Goal: Task Accomplishment & Management: Manage account settings

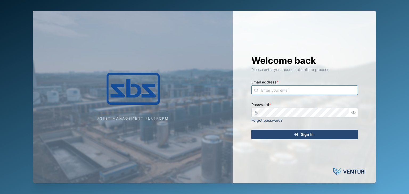
type input "[EMAIL_ADDRESS][DOMAIN_NAME]"
click at [306, 133] on span "Sign In" at bounding box center [307, 134] width 13 height 9
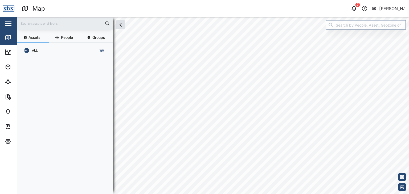
scroll to position [129, 83]
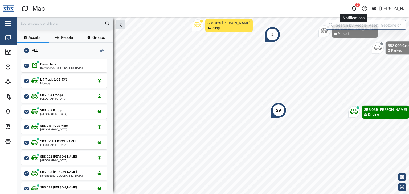
click at [354, 10] on icon "button" at bounding box center [354, 8] width 4 height 4
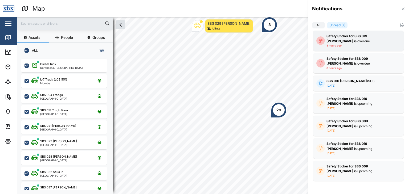
click at [373, 40] on div "Safety Sticker for SBS 019 Philip A is overdue" at bounding box center [359, 39] width 64 height 10
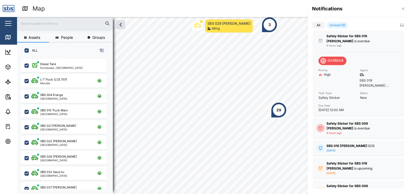
click at [10, 126] on div at bounding box center [204, 97] width 409 height 194
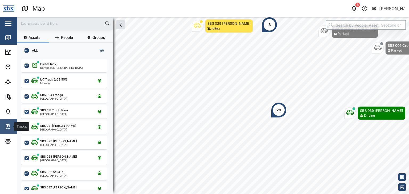
click at [7, 128] on icon at bounding box center [8, 127] width 6 height 6
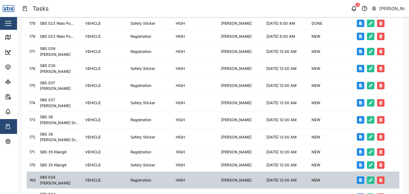
scroll to position [161, 0]
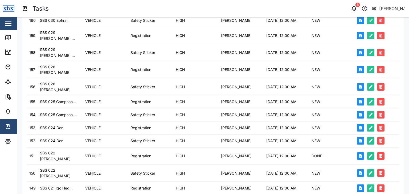
scroll to position [160, 0]
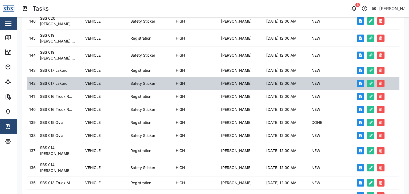
scroll to position [53, 0]
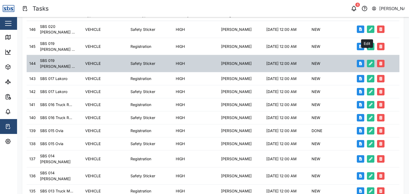
click at [369, 62] on icon "button" at bounding box center [371, 64] width 4 height 4
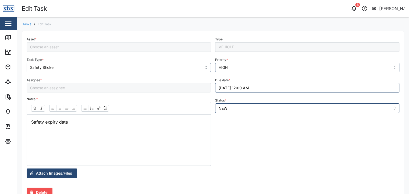
type input "[PERSON_NAME]"
type input "SBS 019 [PERSON_NAME]"
click at [238, 90] on button "17/08/2025 12:00 AM" at bounding box center [307, 88] width 184 height 10
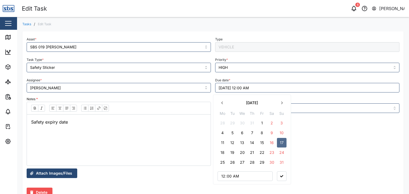
click at [283, 105] on icon "button" at bounding box center [282, 103] width 4 height 4
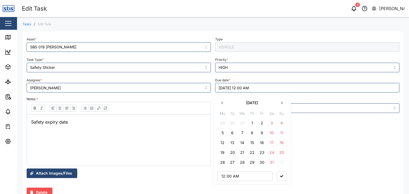
click at [283, 105] on icon "button" at bounding box center [282, 103] width 4 height 4
click at [235, 152] on button "17" at bounding box center [233, 153] width 10 height 10
click at [281, 176] on icon "button" at bounding box center [281, 177] width 3 height 2
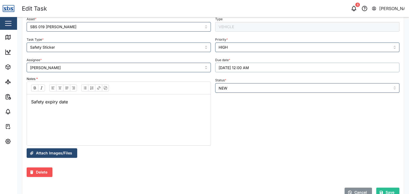
scroll to position [38, 0]
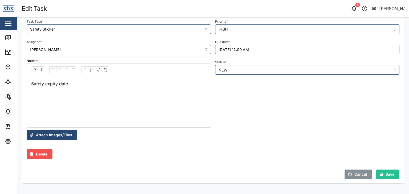
click at [386, 176] on span "Save" at bounding box center [390, 174] width 9 height 9
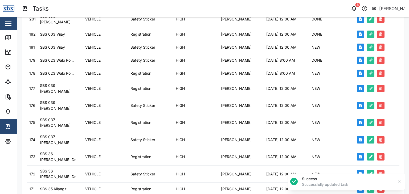
scroll to position [160, 0]
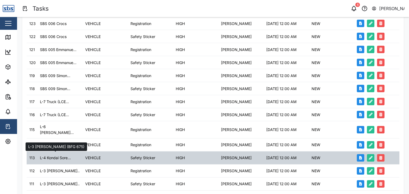
scroll to position [107, 0]
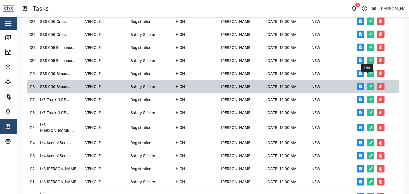
click at [369, 85] on icon "button" at bounding box center [371, 87] width 4 height 4
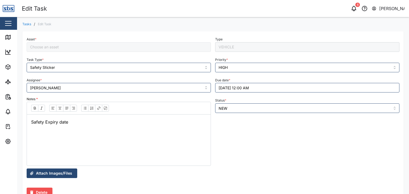
type input "SBS 009 Simon Salayau"
click at [231, 88] on button "18/08/2025 12:00 AM" at bounding box center [307, 88] width 184 height 10
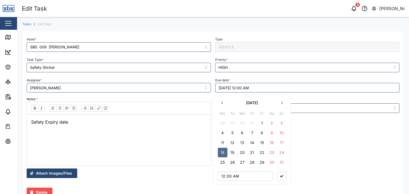
click at [282, 104] on icon "button" at bounding box center [282, 103] width 4 height 4
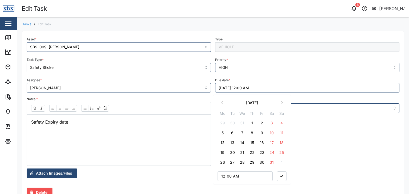
click at [282, 104] on icon "button" at bounding box center [282, 103] width 4 height 4
click at [242, 153] on button "18" at bounding box center [243, 153] width 10 height 10
click at [283, 178] on button "button" at bounding box center [282, 177] width 10 height 10
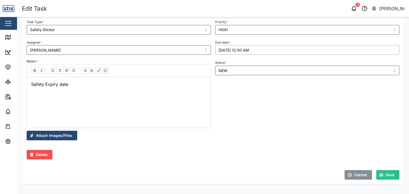
scroll to position [38, 0]
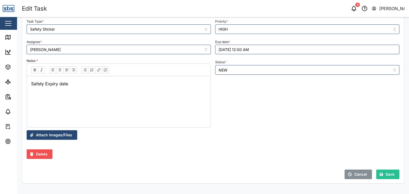
click at [386, 175] on span "Save" at bounding box center [390, 174] width 9 height 9
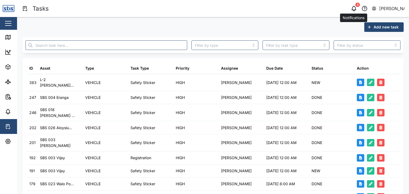
click at [355, 8] on icon "button" at bounding box center [354, 8] width 6 height 6
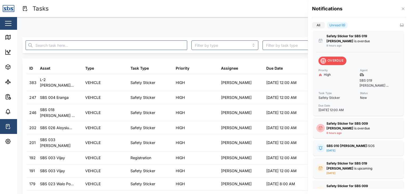
click at [339, 25] on label "Unread (6)" at bounding box center [337, 25] width 21 height 6
click at [327, 26] on input "Unread (6)" at bounding box center [327, 26] width 0 height 0
click at [320, 24] on label "All" at bounding box center [318, 25] width 13 height 6
click at [312, 26] on input "All" at bounding box center [312, 26] width 0 height 0
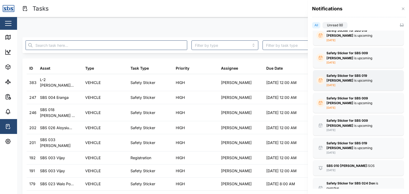
scroll to position [156, 0]
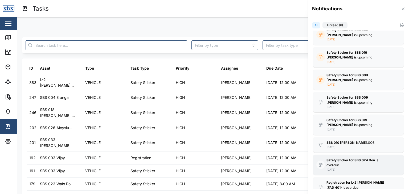
click at [364, 158] on div "Safety Sticker for SBS 024 Don is overdue" at bounding box center [359, 163] width 64 height 10
click at [286, 3] on div at bounding box center [204, 97] width 409 height 194
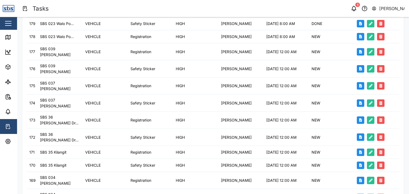
scroll to position [161, 0]
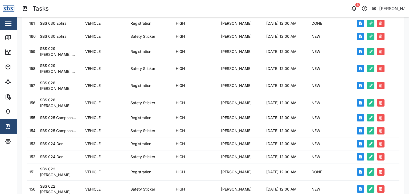
scroll to position [160, 0]
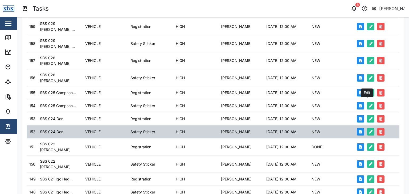
click at [369, 130] on icon "button" at bounding box center [371, 132] width 4 height 4
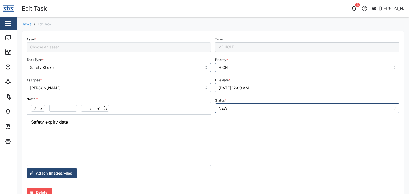
type input "SBS 024 Don"
click at [229, 88] on button "30/09/2025 12:00 AM" at bounding box center [307, 88] width 184 height 10
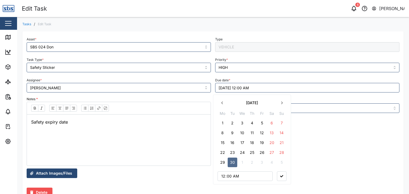
click at [282, 103] on icon "button" at bounding box center [282, 103] width 4 height 4
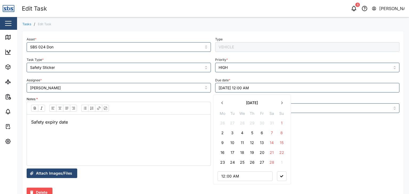
click at [240, 154] on button "18" at bounding box center [243, 153] width 10 height 10
click at [281, 174] on button "button" at bounding box center [282, 177] width 10 height 10
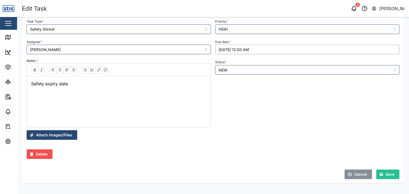
scroll to position [38, 0]
click at [380, 176] on div "Save" at bounding box center [387, 174] width 15 height 9
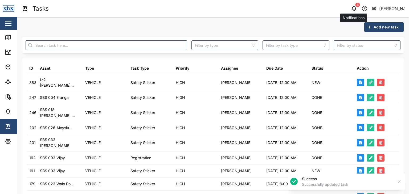
click at [353, 5] on div "6" at bounding box center [353, 8] width 7 height 7
click at [355, 9] on icon "button" at bounding box center [354, 8] width 6 height 6
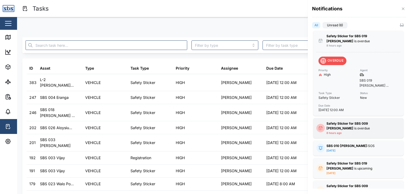
click at [368, 122] on strong "Safety Sticker for SBS 009 Simon Salayau" at bounding box center [348, 126] width 42 height 9
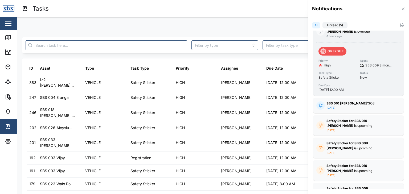
scroll to position [107, 0]
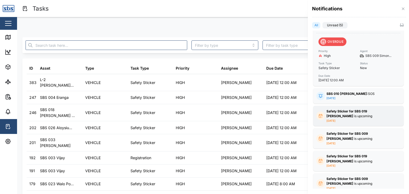
click at [350, 109] on div "Safety Sticker for SBS 019 Philip A is upcoming" at bounding box center [359, 114] width 64 height 10
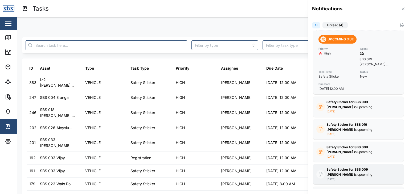
scroll to position [213, 0]
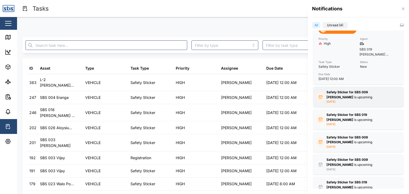
click at [352, 90] on div "Safety Sticker for SBS 009 Simon Salayau is upcoming" at bounding box center [359, 95] width 64 height 10
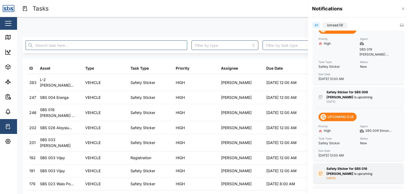
click at [344, 167] on div "Safety Sticker for SBS 019 Philip A is upcoming" at bounding box center [359, 172] width 64 height 10
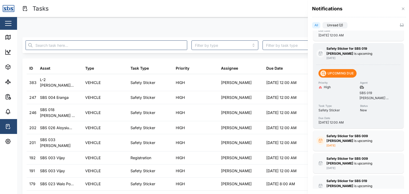
scroll to position [346, 0]
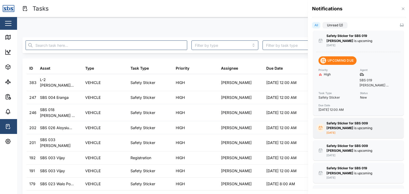
click at [356, 121] on div "Safety Sticker for SBS 009 Simon Salayau is upcoming 4 days ago" at bounding box center [359, 128] width 64 height 14
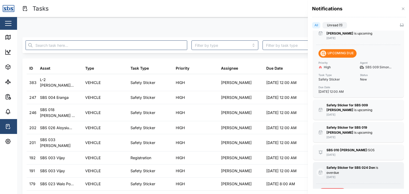
scroll to position [453, 0]
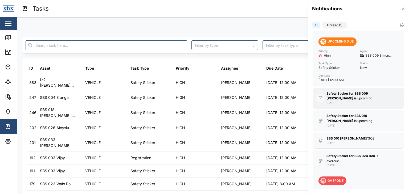
click at [362, 91] on div "Safety Sticker for SBS 009 Simon Salayau is upcoming" at bounding box center [359, 96] width 64 height 10
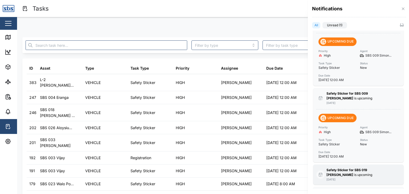
click at [358, 168] on div "Safety Sticker for SBS 019 Philip A is upcoming" at bounding box center [359, 173] width 64 height 10
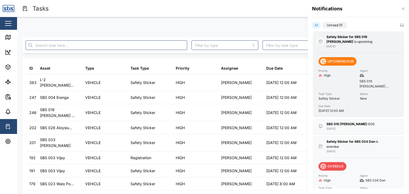
scroll to position [588, 0]
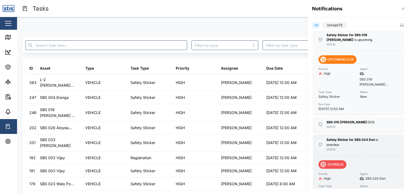
click at [355, 138] on div "Safety Sticker for SBS 024 Don is overdue" at bounding box center [359, 143] width 64 height 10
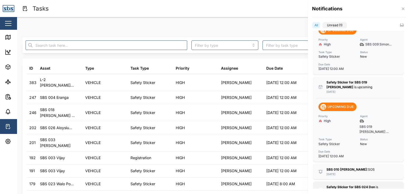
scroll to position [534, 0]
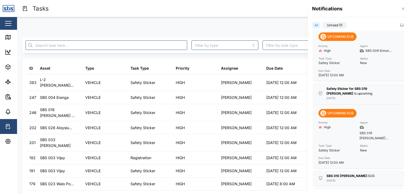
click at [348, 192] on div "Safety Sticker for SBS 024 Don is overdue" at bounding box center [359, 197] width 64 height 10
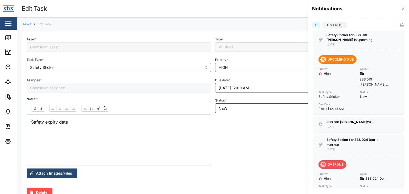
type input "[PERSON_NAME]"
type input "SBS 024 Don"
click at [7, 38] on div at bounding box center [204, 97] width 409 height 194
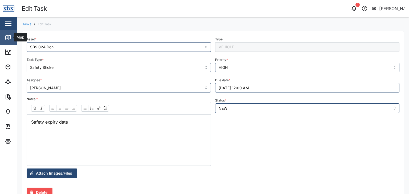
click at [6, 37] on icon at bounding box center [8, 37] width 6 height 6
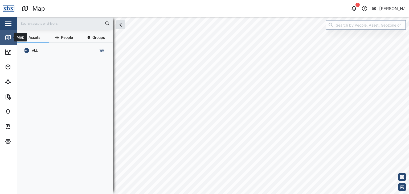
scroll to position [129, 83]
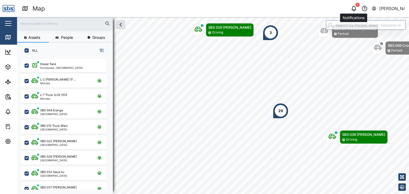
click at [356, 10] on icon "button" at bounding box center [354, 8] width 6 height 6
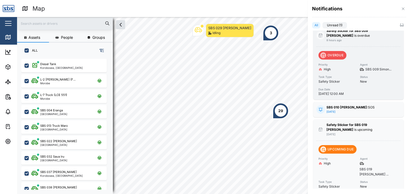
scroll to position [107, 0]
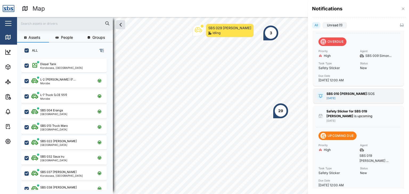
click at [359, 92] on div "SBS 010 Morgan: SOS 2 days ago" at bounding box center [359, 96] width 64 height 9
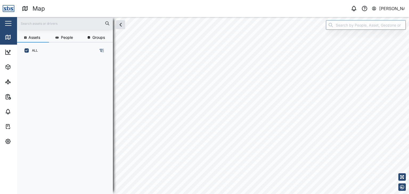
scroll to position [129, 83]
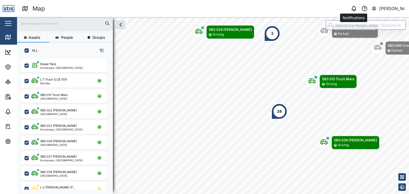
click at [355, 12] on button "button" at bounding box center [353, 8] width 7 height 7
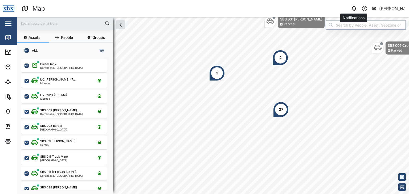
click at [354, 8] on icon "button" at bounding box center [354, 8] width 6 height 6
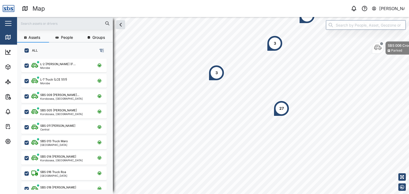
click at [36, 25] on input "text" at bounding box center [65, 23] width 90 height 8
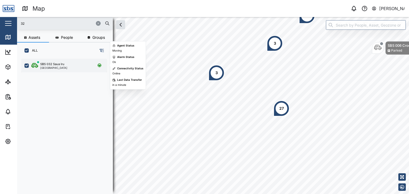
click at [60, 70] on div "SBS 032 Saua Iru Port Moresby" at bounding box center [64, 66] width 86 height 14
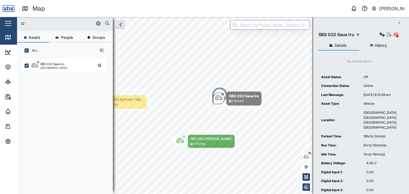
drag, startPoint x: 29, startPoint y: 23, endPoint x: 12, endPoint y: 25, distance: 16.8
click at [12, 25] on div "Map 0 Vijay Kumar Close Map Dashboard Assets ATS Camera Generator Personnel Tan…" at bounding box center [204, 97] width 409 height 194
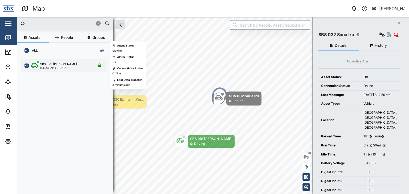
click at [60, 64] on div "SBS 029 [PERSON_NAME]" at bounding box center [58, 64] width 37 height 5
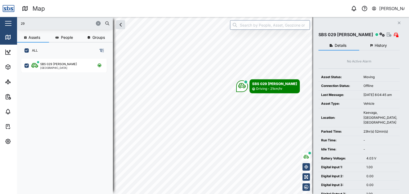
drag, startPoint x: 30, startPoint y: 23, endPoint x: 11, endPoint y: 19, distance: 19.5
click at [11, 19] on div "Map 0 Vijay Kumar Close Map Dashboard Assets ATS Camera Generator Personnel Tan…" at bounding box center [204, 97] width 409 height 194
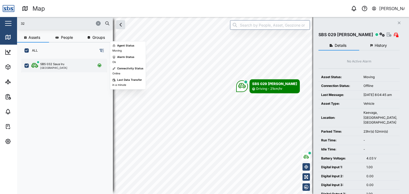
click at [52, 67] on div "[GEOGRAPHIC_DATA]" at bounding box center [53, 68] width 27 height 3
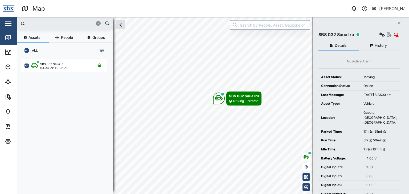
drag, startPoint x: 36, startPoint y: 23, endPoint x: 10, endPoint y: 23, distance: 25.8
click at [10, 23] on div "Map 0 Vijay Kumar Close Map Dashboard Assets ATS Camera Generator Personnel Tan…" at bounding box center [204, 97] width 409 height 194
type input "29"
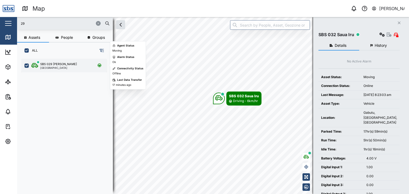
click at [46, 67] on div "[GEOGRAPHIC_DATA]" at bounding box center [58, 68] width 37 height 3
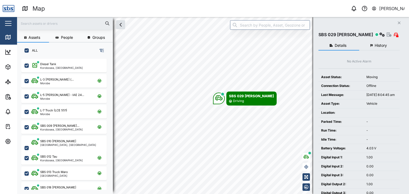
scroll to position [129, 83]
